Goal: Information Seeking & Learning: Learn about a topic

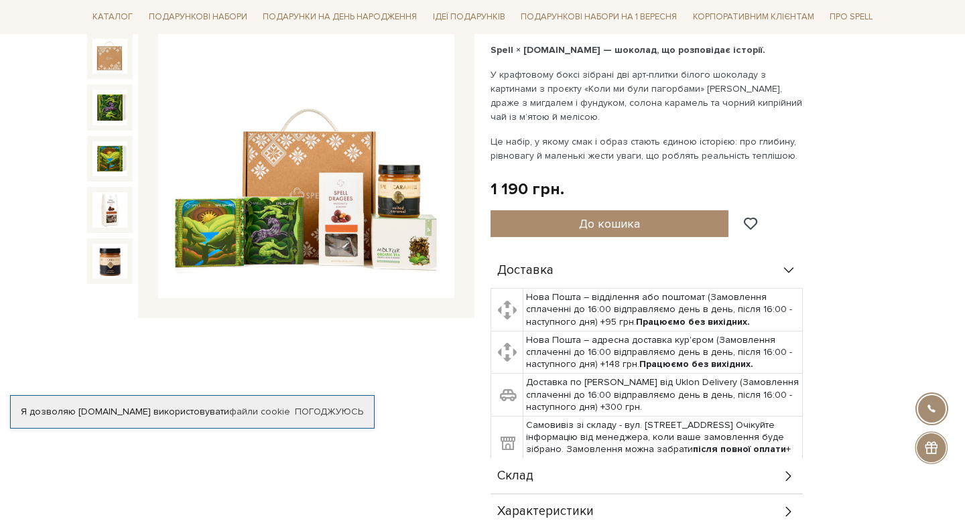
scroll to position [203, 0]
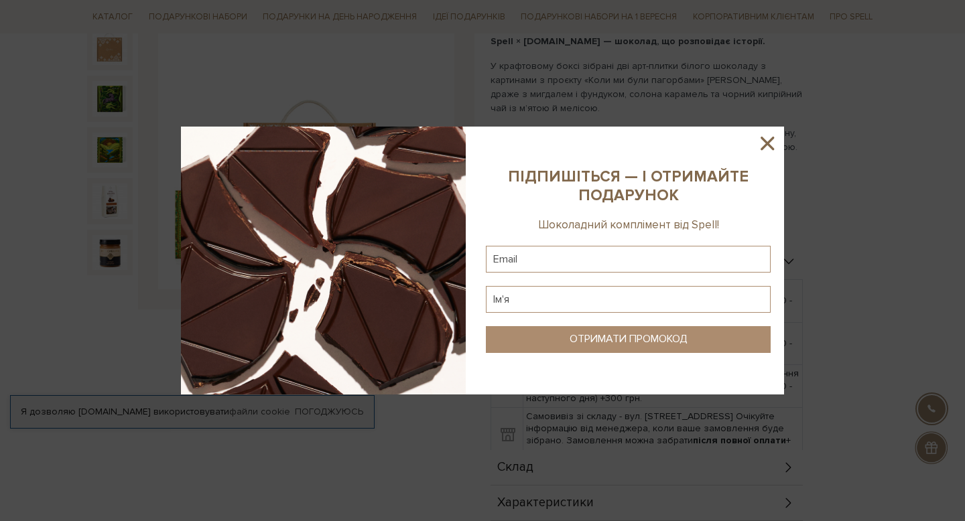
click at [772, 143] on icon at bounding box center [767, 143] width 23 height 23
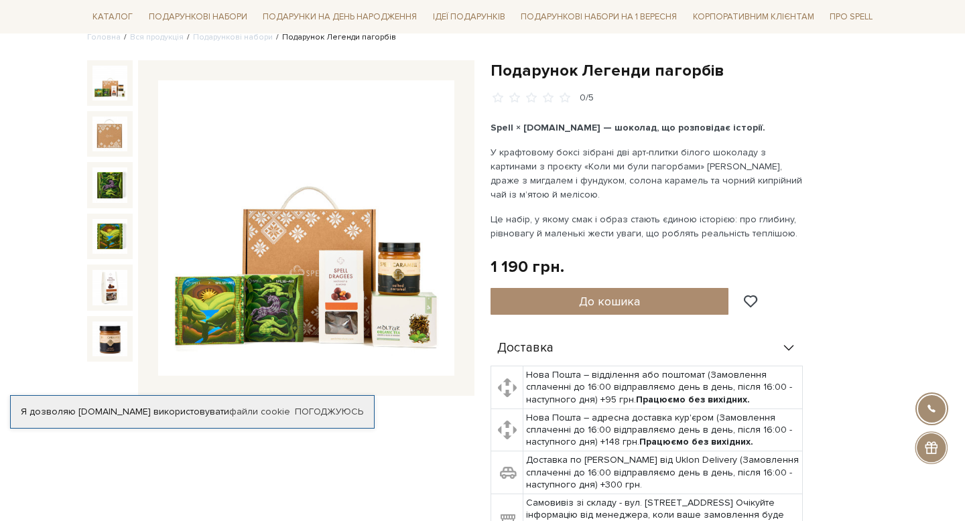
scroll to position [149, 0]
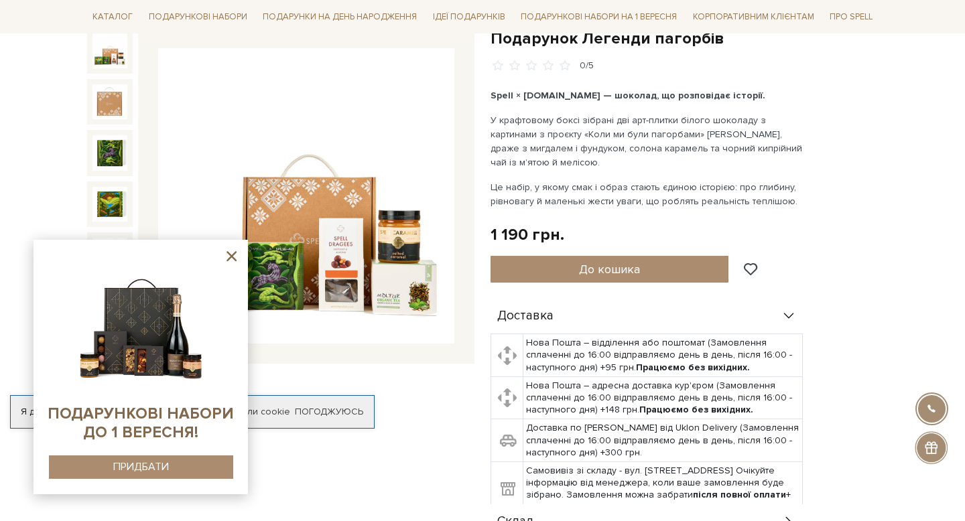
click at [236, 257] on icon at bounding box center [231, 256] width 17 height 17
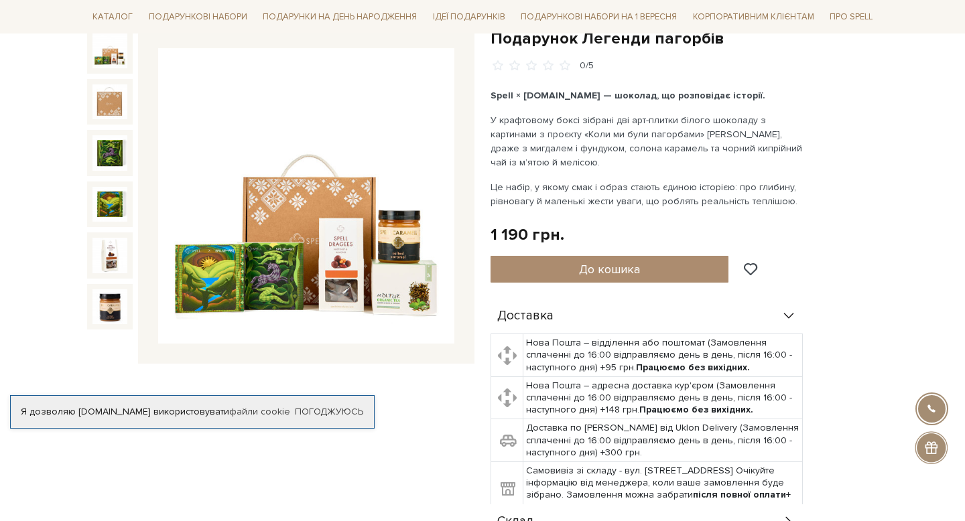
click at [355, 222] on img at bounding box center [306, 196] width 296 height 296
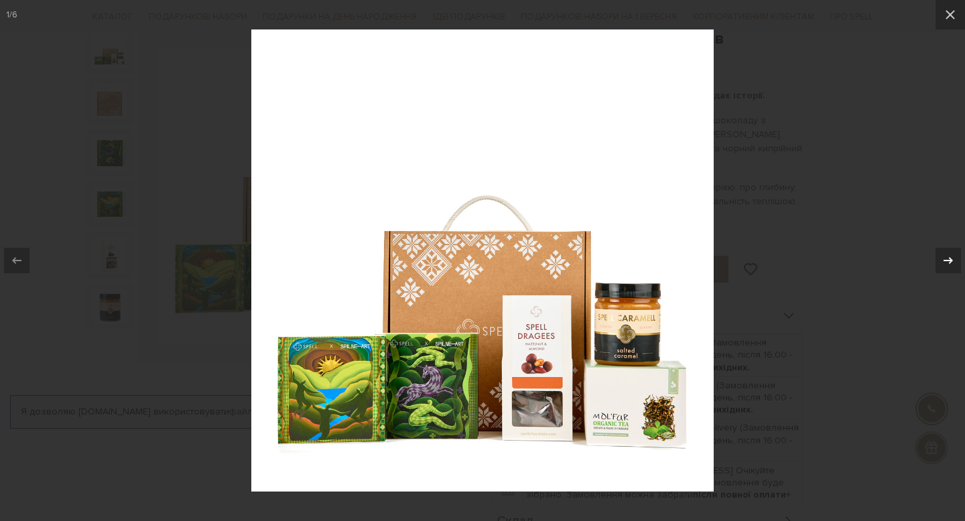
click at [957, 256] on div at bounding box center [947, 260] width 25 height 25
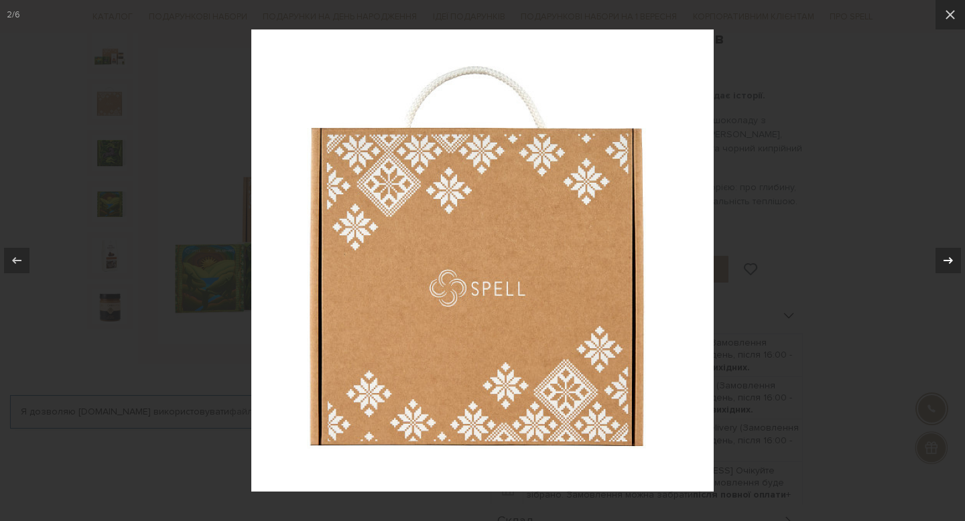
click at [951, 259] on icon at bounding box center [948, 261] width 16 height 16
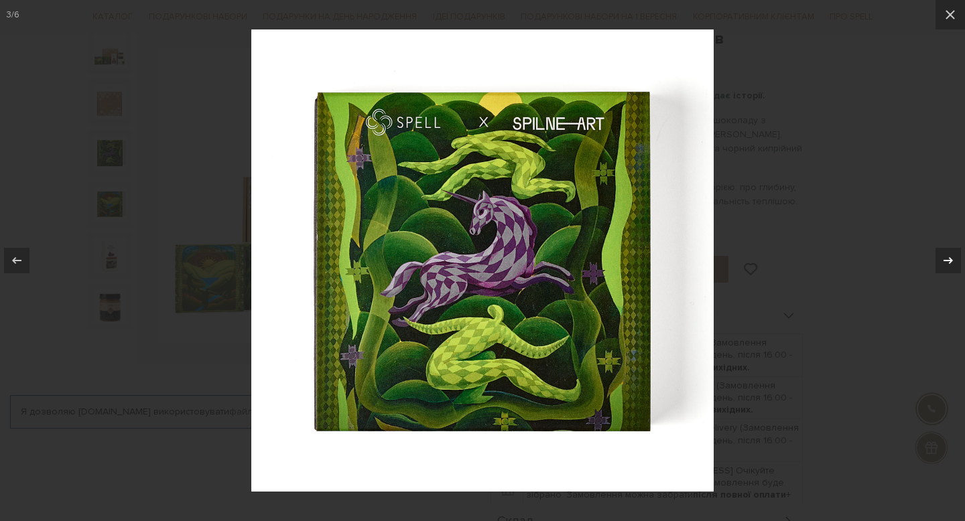
click at [950, 265] on icon at bounding box center [948, 261] width 16 height 16
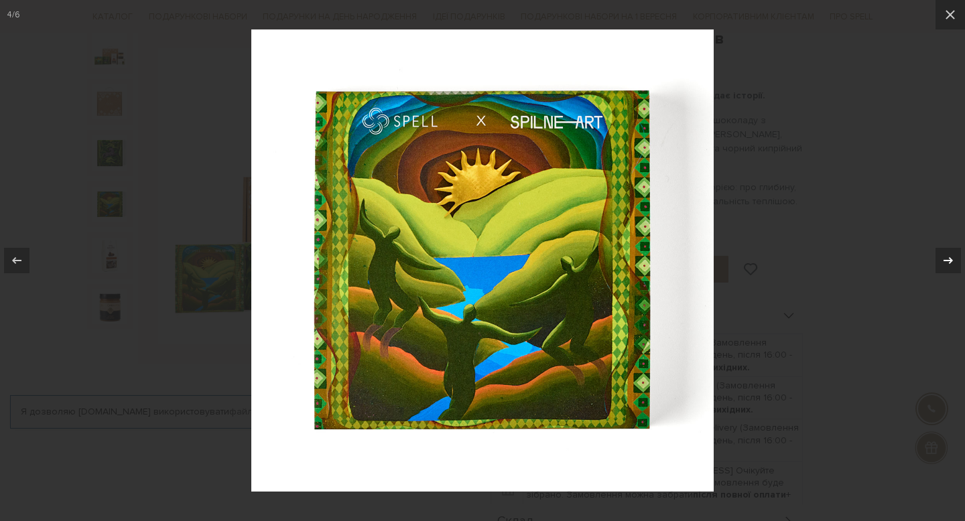
click at [950, 265] on icon at bounding box center [948, 261] width 16 height 16
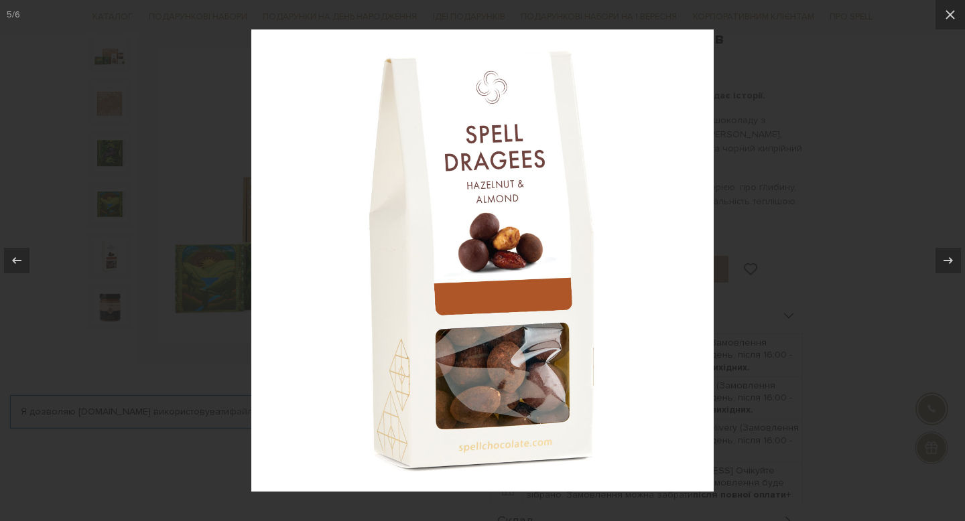
click at [890, 207] on div at bounding box center [482, 260] width 965 height 521
